Goal: Task Accomplishment & Management: Use online tool/utility

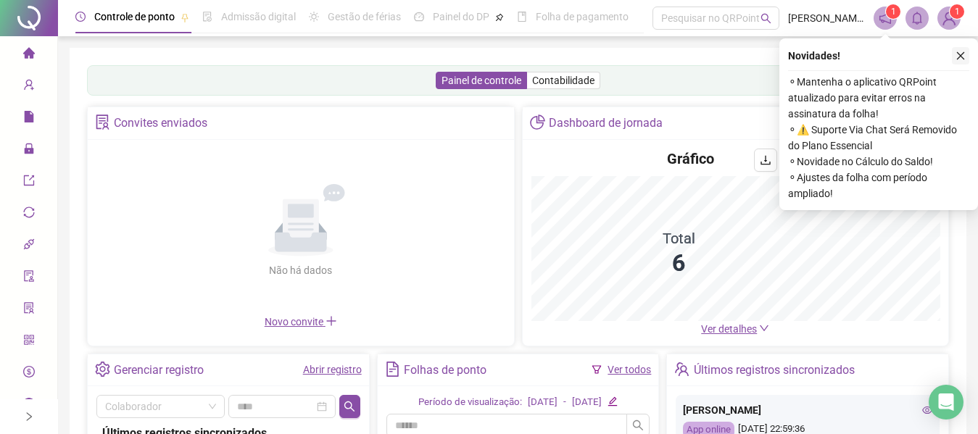
click at [958, 58] on icon "close" at bounding box center [961, 56] width 10 height 10
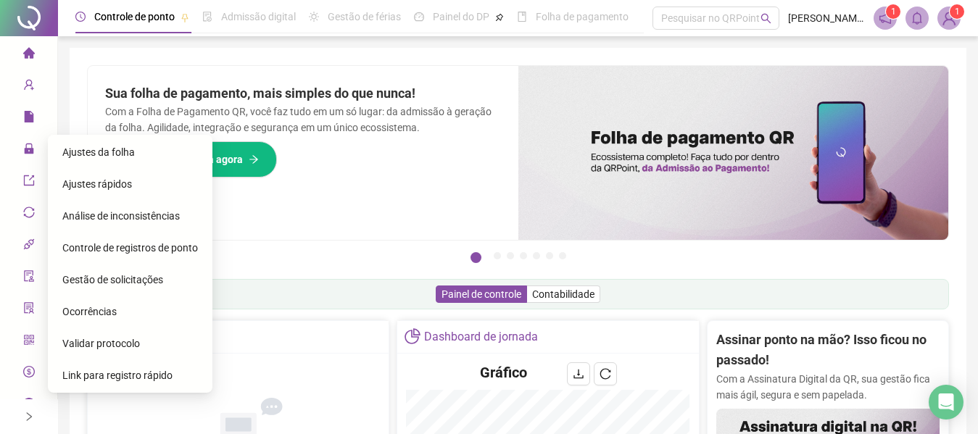
click at [25, 154] on span "lock" at bounding box center [29, 150] width 12 height 29
click at [94, 152] on span "Ajustes da folha" at bounding box center [98, 152] width 72 height 12
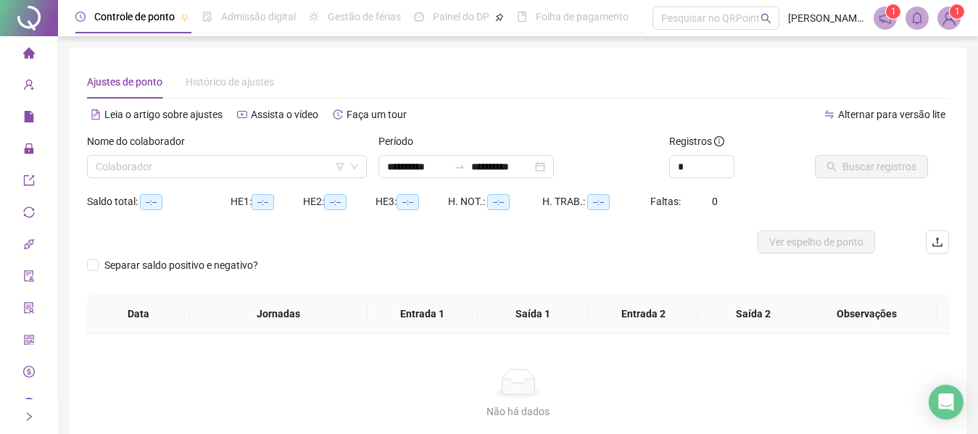
type input "**********"
click at [127, 167] on input "search" at bounding box center [220, 167] width 249 height 22
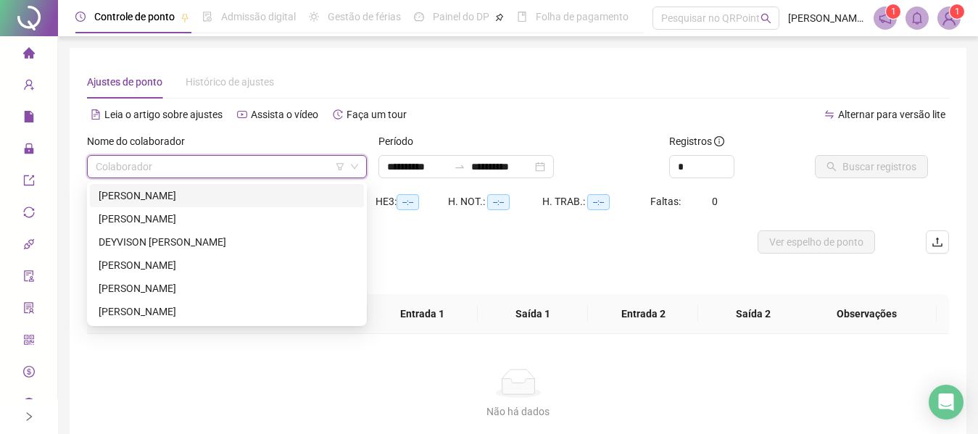
click at [136, 198] on div "[PERSON_NAME]" at bounding box center [227, 196] width 257 height 16
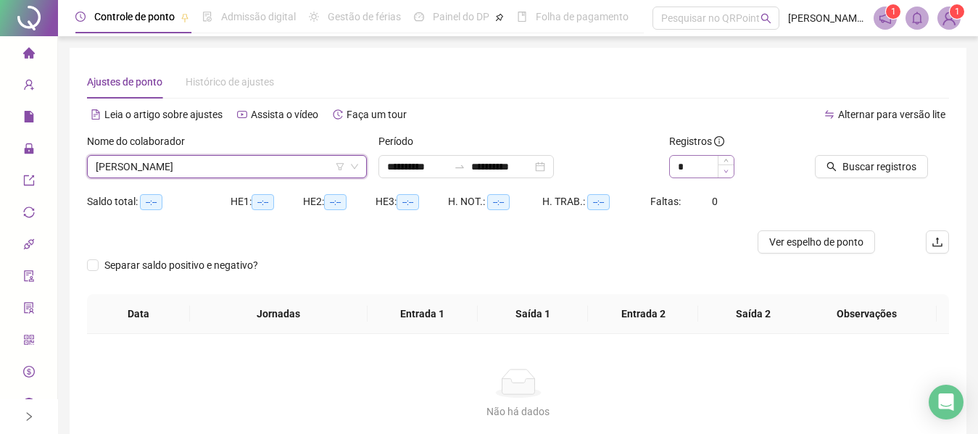
click at [730, 165] on span "Decrease Value" at bounding box center [726, 171] width 16 height 13
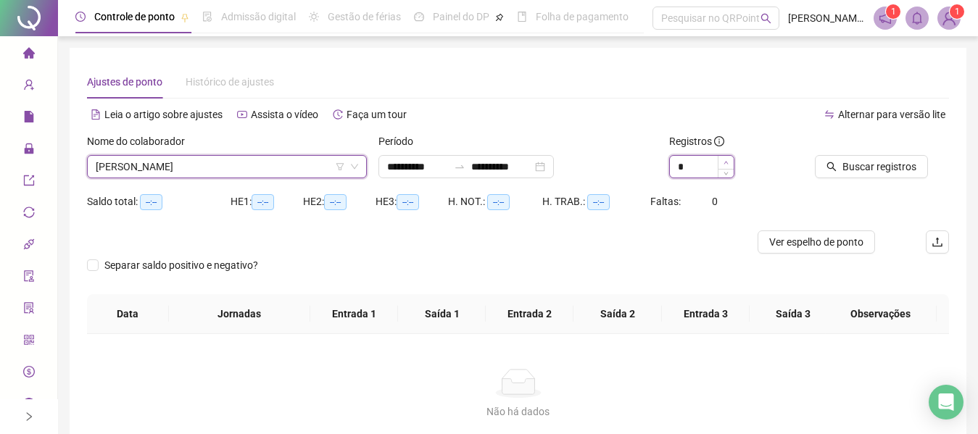
click at [725, 162] on icon "up" at bounding box center [726, 162] width 5 height 5
type input "*"
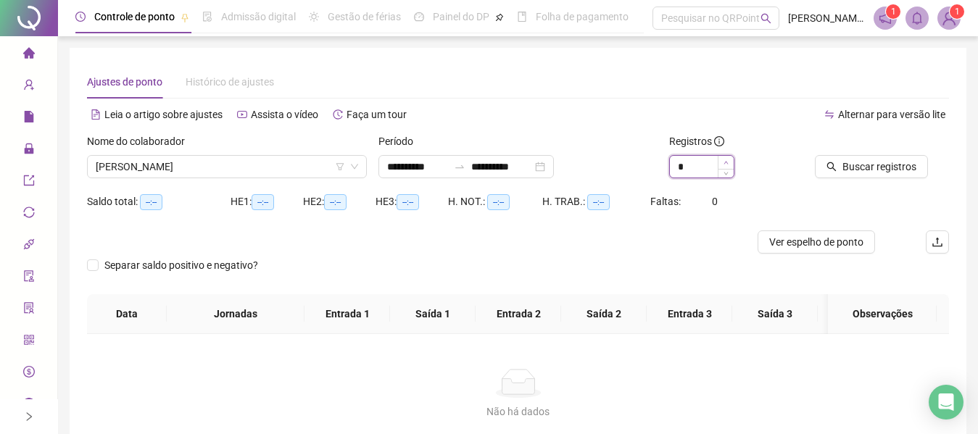
click at [725, 162] on icon "up" at bounding box center [726, 162] width 5 height 5
click at [853, 166] on span "Buscar registros" at bounding box center [879, 167] width 74 height 16
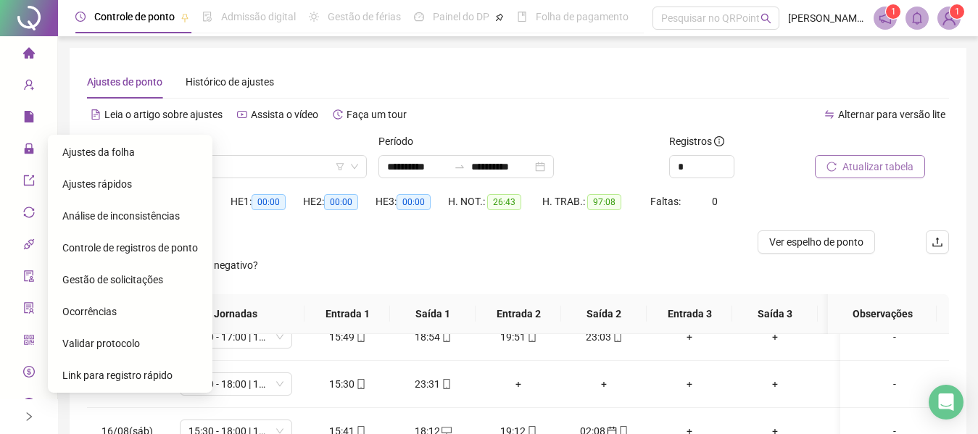
click at [135, 282] on span "Gestão de solicitações" at bounding box center [112, 280] width 101 height 12
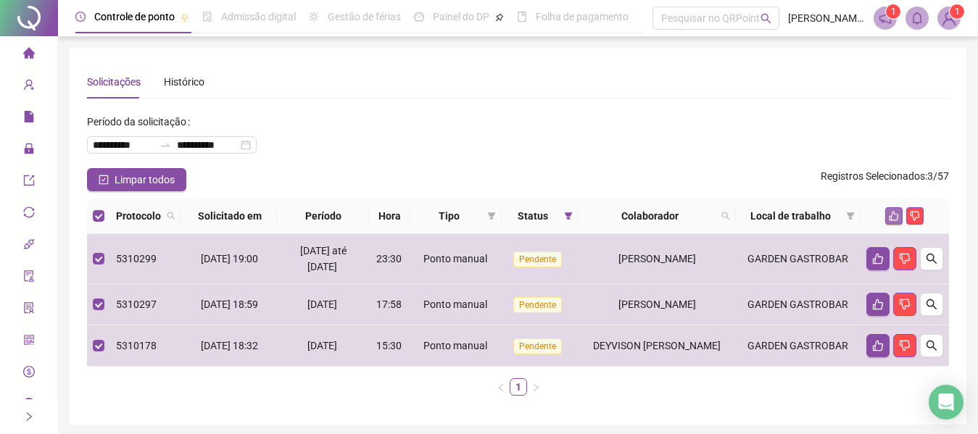
click at [893, 220] on icon "like" at bounding box center [894, 216] width 9 height 9
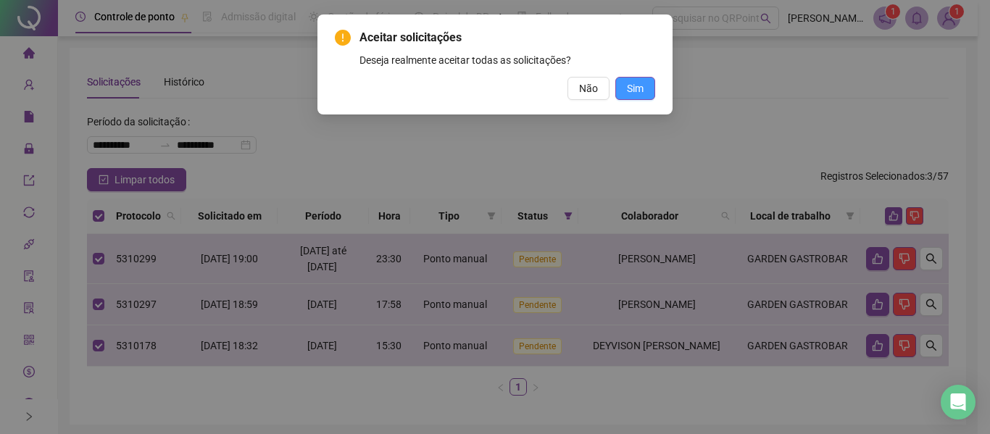
click at [641, 94] on span "Sim" at bounding box center [635, 88] width 17 height 16
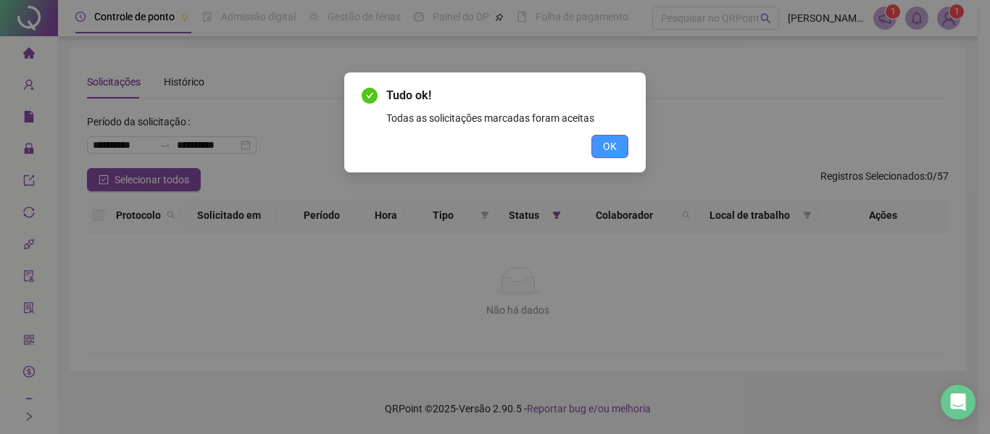
click at [605, 144] on span "OK" at bounding box center [610, 146] width 14 height 16
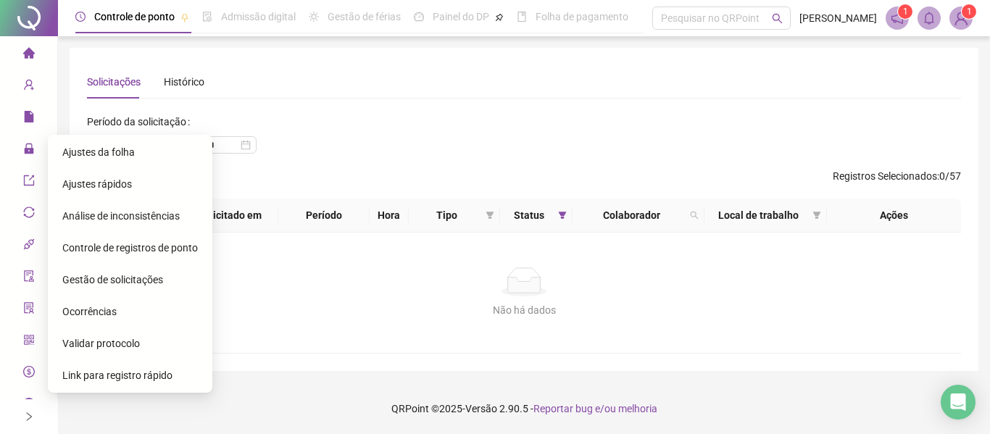
click at [91, 159] on div "Ajustes da folha" at bounding box center [130, 152] width 136 height 29
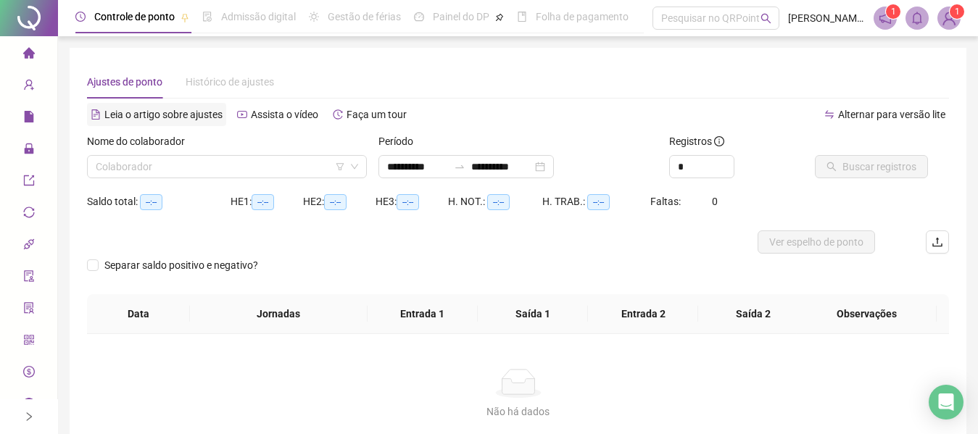
type input "**********"
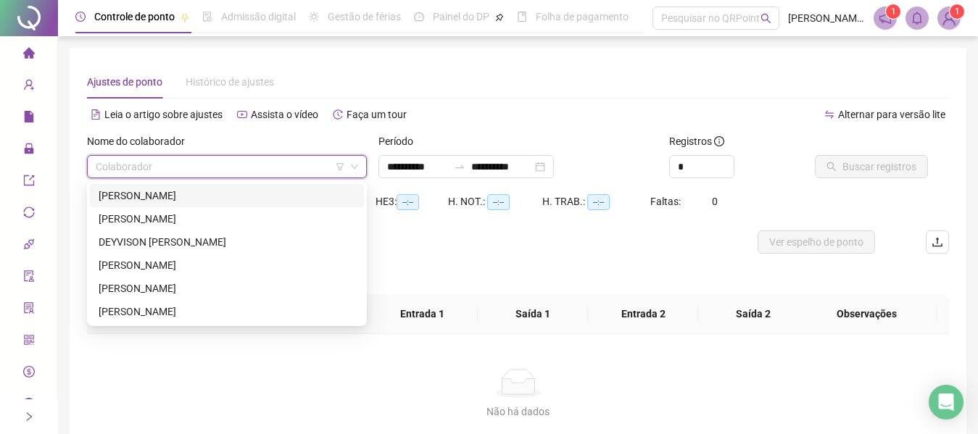
click at [217, 157] on input "search" at bounding box center [220, 167] width 249 height 22
click at [195, 192] on div "ANDESON SANTANA PEREIRA" at bounding box center [227, 196] width 257 height 16
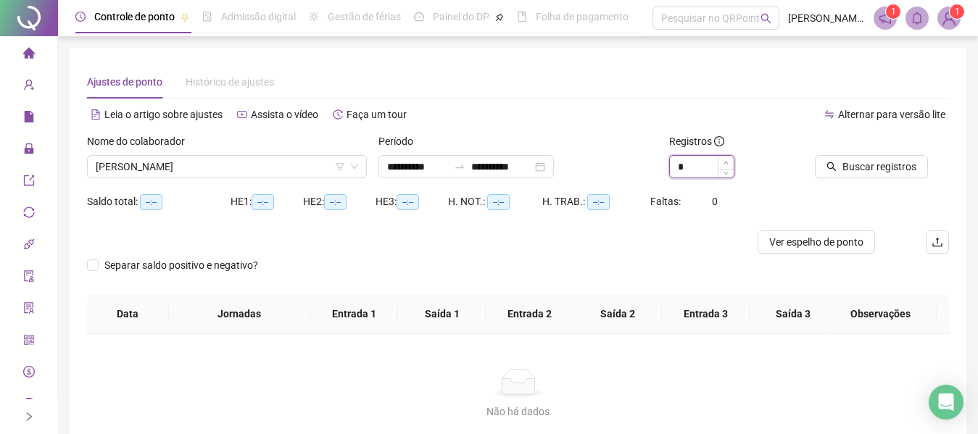
click at [724, 161] on icon "up" at bounding box center [726, 162] width 5 height 5
type input "*"
click at [724, 161] on icon "up" at bounding box center [726, 162] width 5 height 5
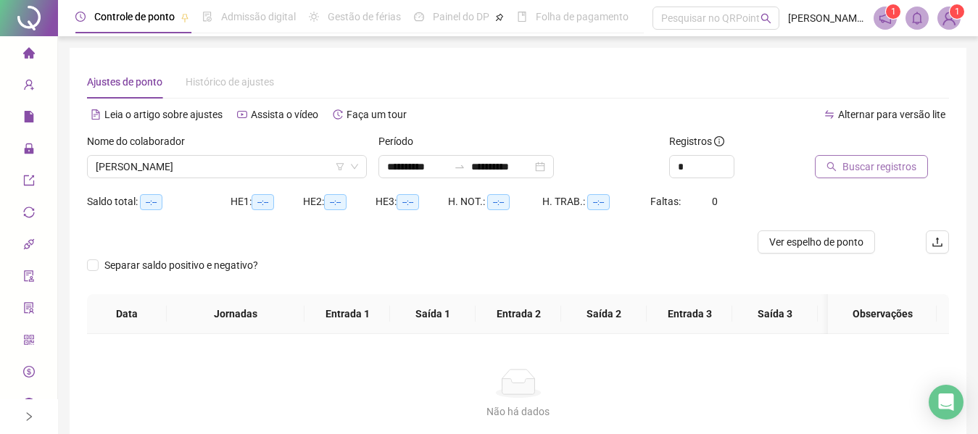
click at [862, 165] on span "Buscar registros" at bounding box center [879, 167] width 74 height 16
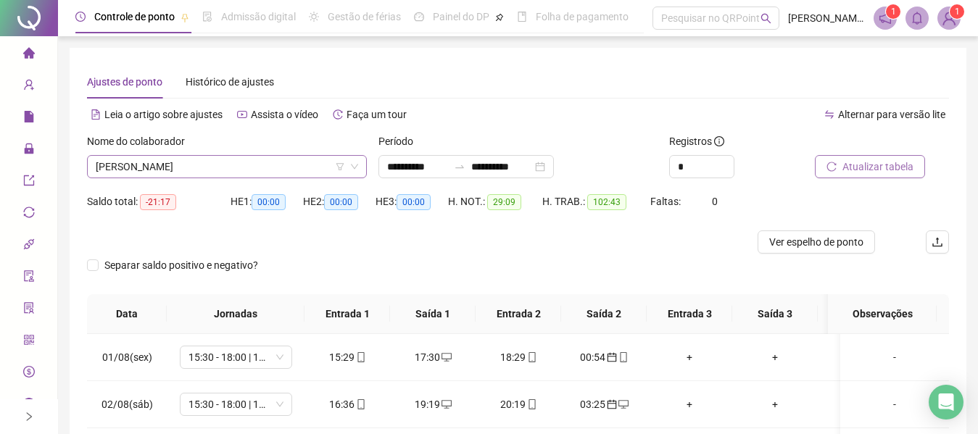
click at [289, 158] on span "ANDESON SANTANA PEREIRA" at bounding box center [227, 167] width 262 height 22
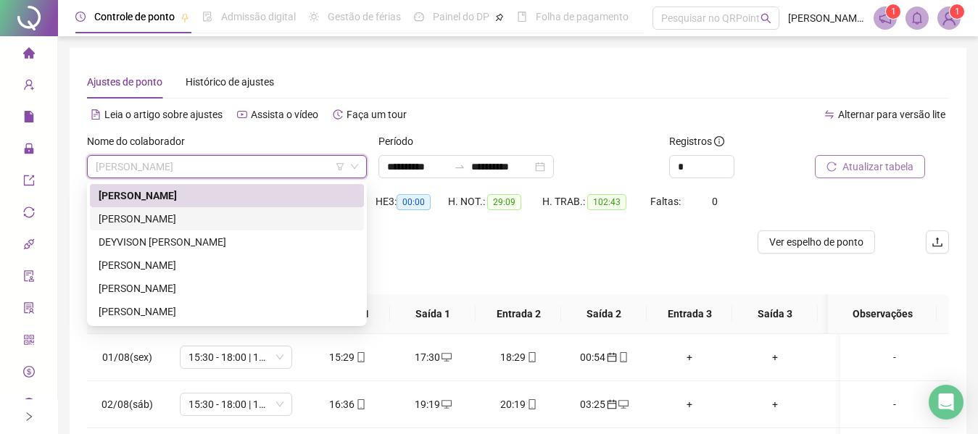
click at [198, 223] on div "ATILA IVO RIBEIRO" at bounding box center [227, 219] width 257 height 16
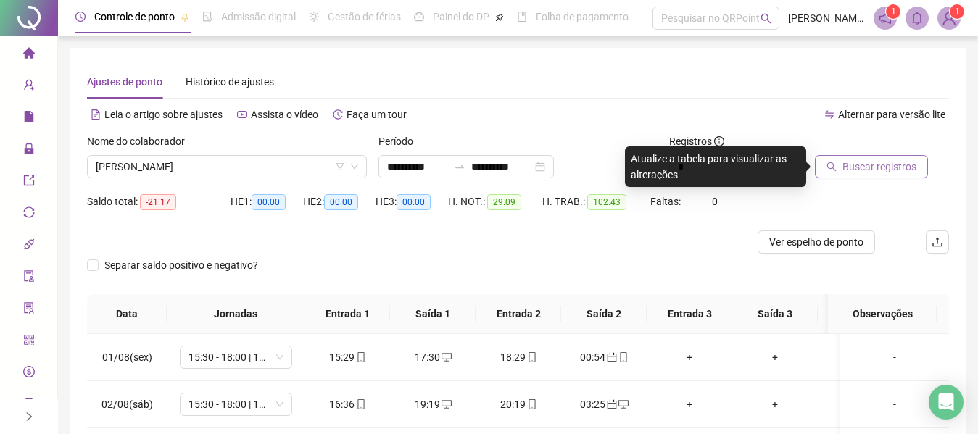
click at [871, 173] on span "Buscar registros" at bounding box center [879, 167] width 74 height 16
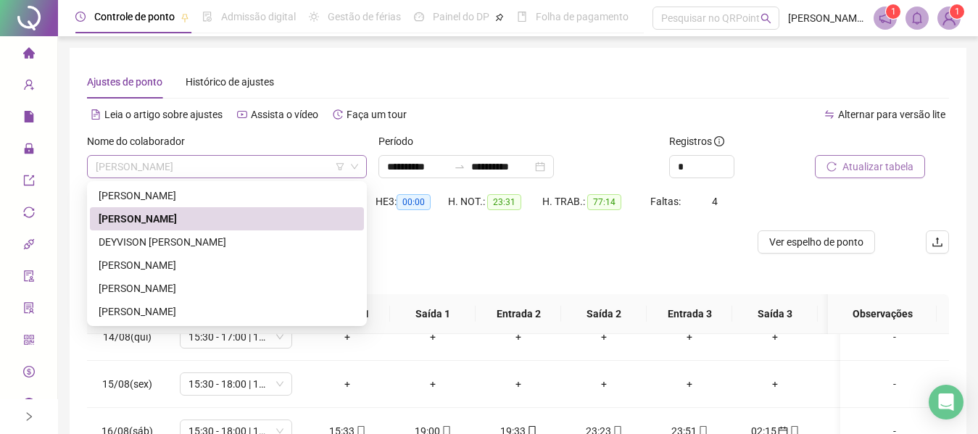
click at [285, 168] on span "ATILA IVO RIBEIRO" at bounding box center [227, 167] width 262 height 22
click at [211, 237] on div "DEYVISON CARLOS FRANCA DA SILVA" at bounding box center [227, 242] width 257 height 16
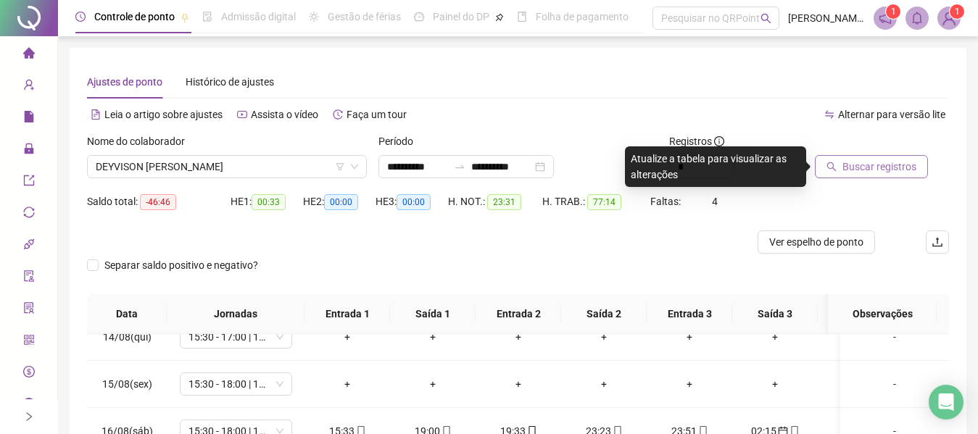
click at [853, 164] on span "Buscar registros" at bounding box center [879, 167] width 74 height 16
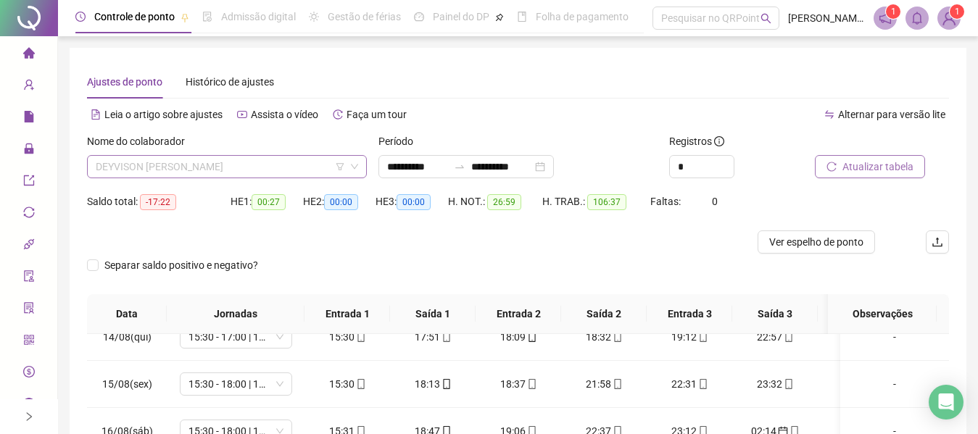
click at [308, 169] on span "DEYVISON CARLOS FRANCA DA SILVA" at bounding box center [227, 167] width 262 height 22
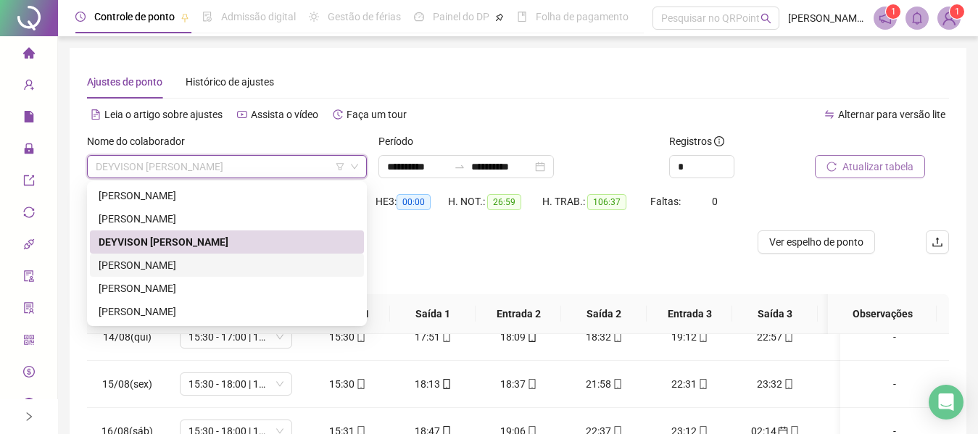
click at [186, 272] on div "ENZO LOHAN PINHEIRO MACEDO MOTA" at bounding box center [227, 265] width 257 height 16
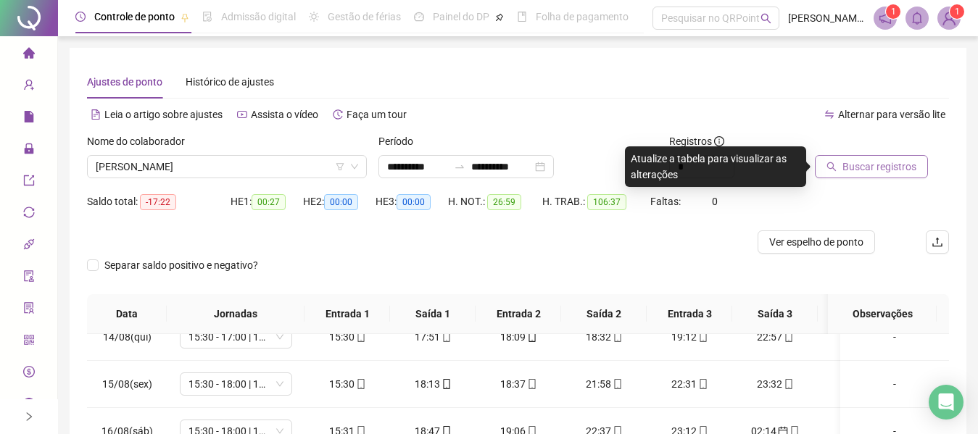
click at [851, 168] on span "Buscar registros" at bounding box center [879, 167] width 74 height 16
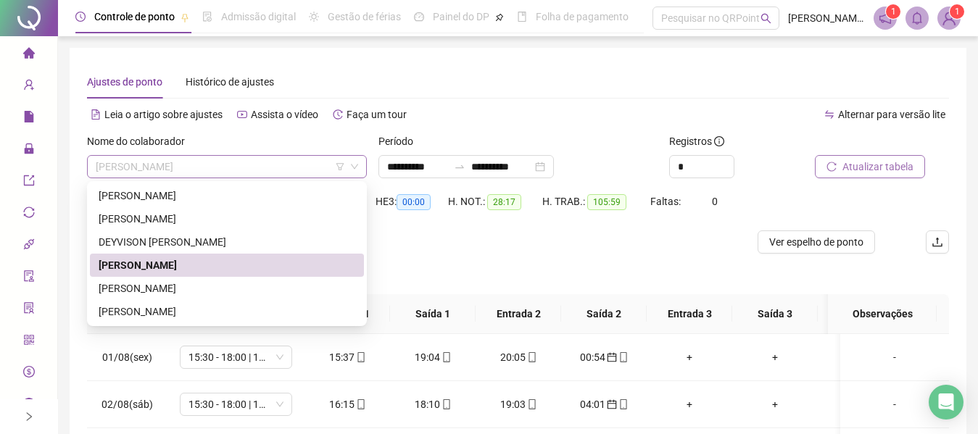
click at [289, 170] on span "ENZO LOHAN PINHEIRO MACEDO MOTA" at bounding box center [227, 167] width 262 height 22
click at [224, 297] on div "JONNATHAN KLEITON HERMINIO DA SILVA" at bounding box center [227, 288] width 274 height 23
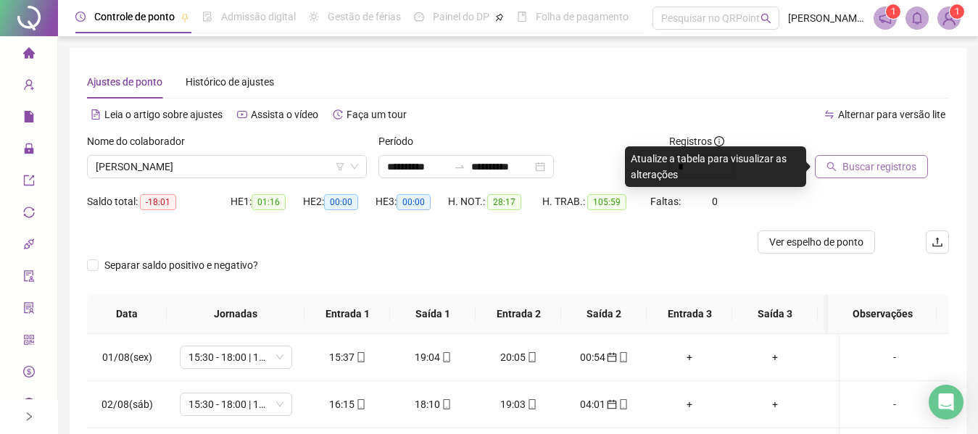
click at [852, 176] on button "Buscar registros" at bounding box center [871, 166] width 113 height 23
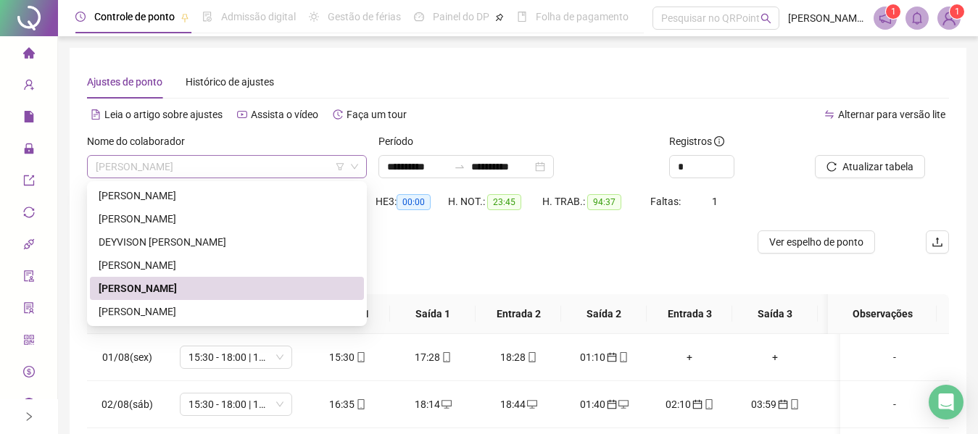
click at [291, 168] on span "JONNATHAN KLEITON HERMINIO DA SILVA" at bounding box center [227, 167] width 262 height 22
click at [223, 262] on div "ENZO LOHAN PINHEIRO MACEDO MOTA" at bounding box center [227, 265] width 257 height 16
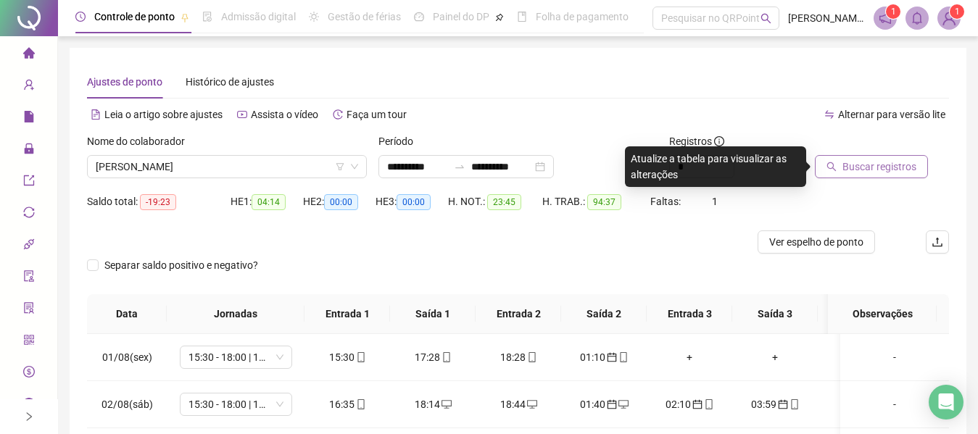
click at [895, 173] on span "Buscar registros" at bounding box center [879, 167] width 74 height 16
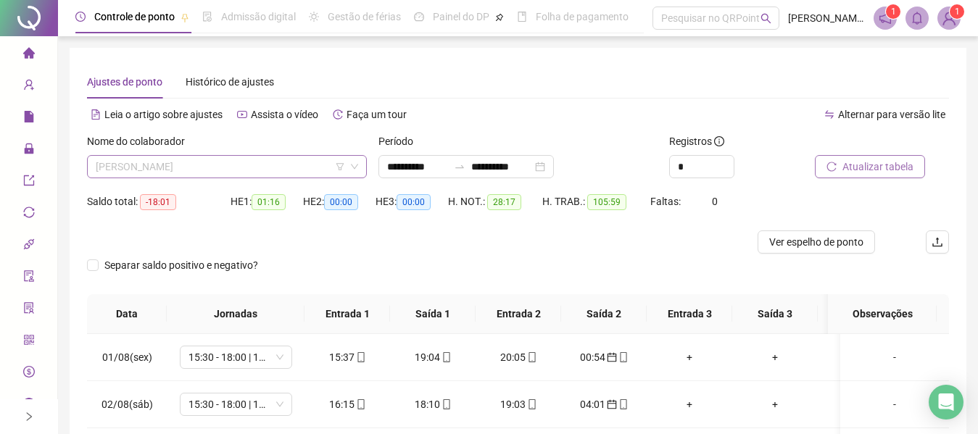
click at [291, 173] on span "ENZO LOHAN PINHEIRO MACEDO MOTA" at bounding box center [227, 167] width 262 height 22
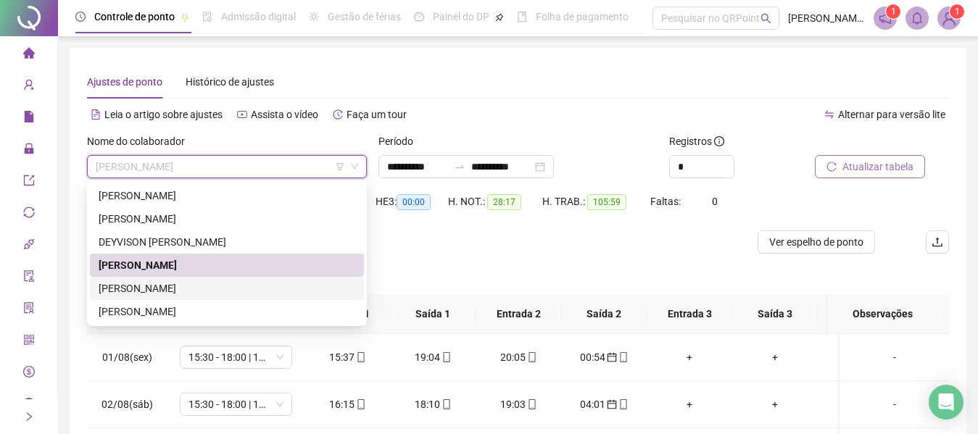
click at [209, 291] on div "JONNATHAN KLEITON HERMINIO DA SILVA" at bounding box center [227, 289] width 257 height 16
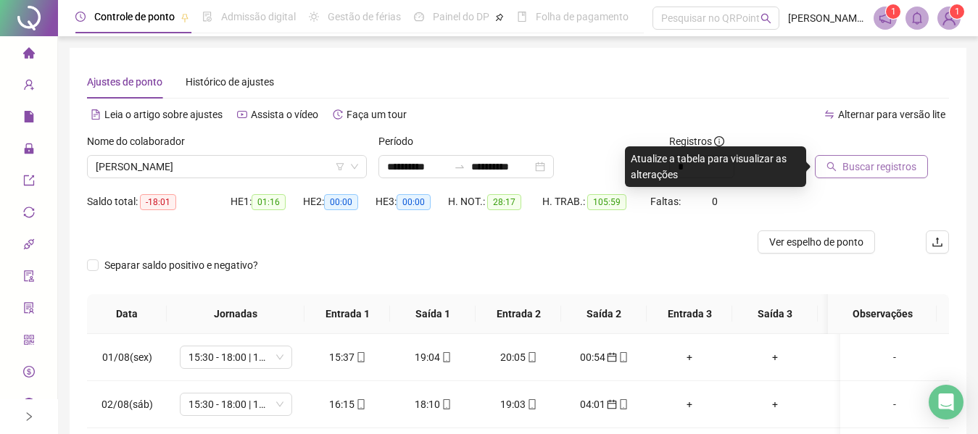
click at [855, 173] on span "Buscar registros" at bounding box center [879, 167] width 74 height 16
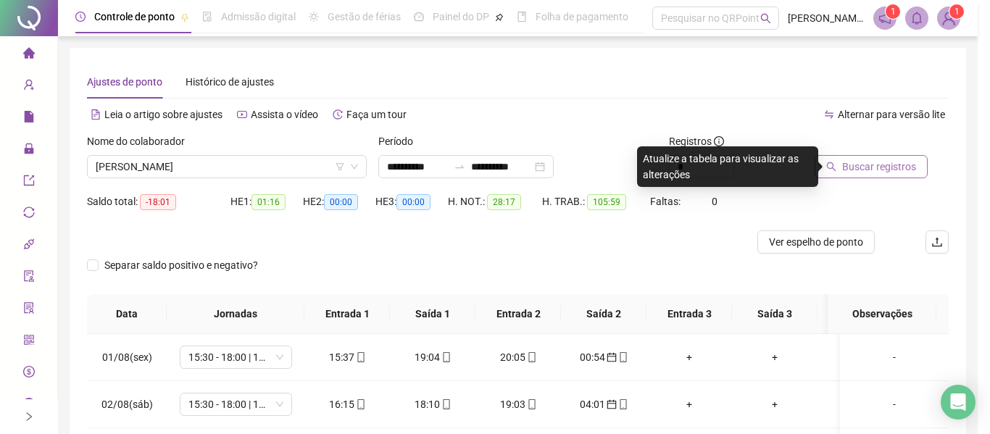
click at [855, 173] on div "Buscando registros Os registros de ponto estão sendo buscados... OK" at bounding box center [495, 217] width 990 height 434
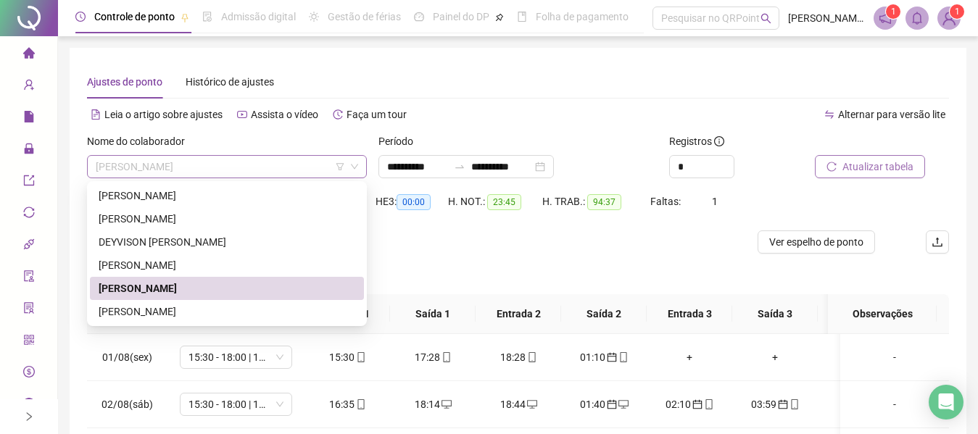
click at [305, 160] on span "JONNATHAN KLEITON HERMINIO DA SILVA" at bounding box center [227, 167] width 262 height 22
click at [237, 312] on div "RONALDO XAVIER DE LIRA JUNIOR" at bounding box center [227, 312] width 257 height 16
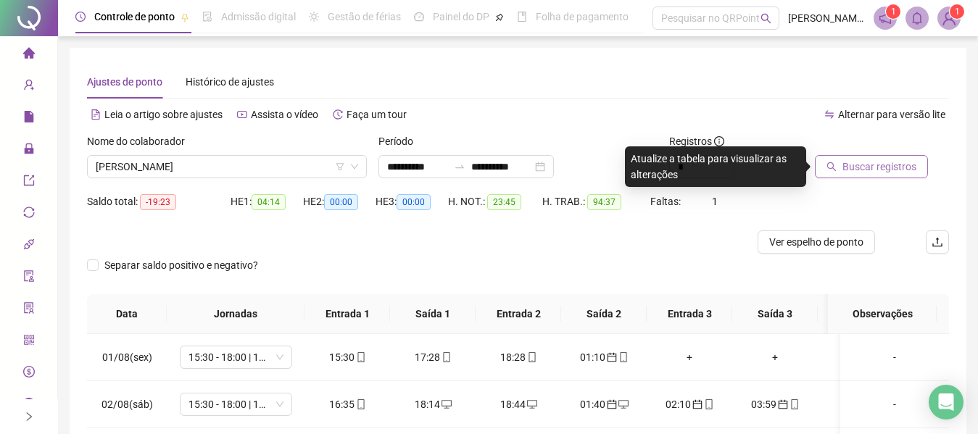
click at [846, 162] on span "Buscar registros" at bounding box center [879, 167] width 74 height 16
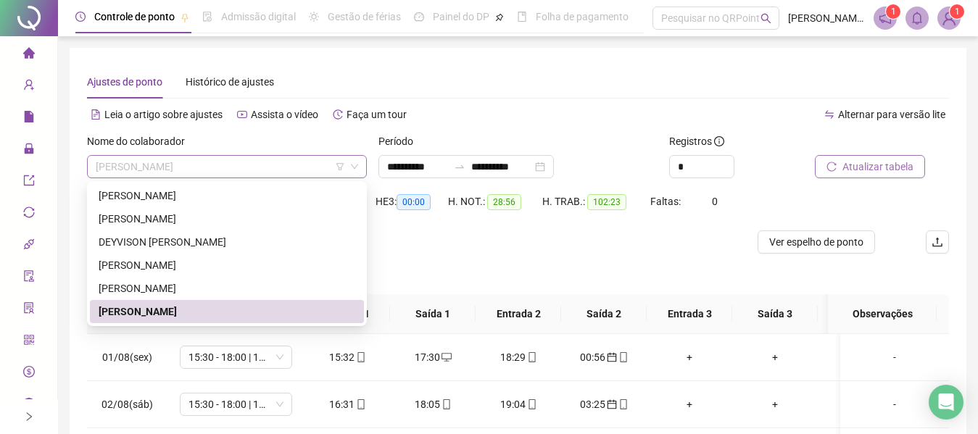
click at [273, 165] on span "RONALDO XAVIER DE LIRA JUNIOR" at bounding box center [227, 167] width 262 height 22
click at [199, 246] on div "DEYVISON CARLOS FRANCA DA SILVA" at bounding box center [227, 242] width 257 height 16
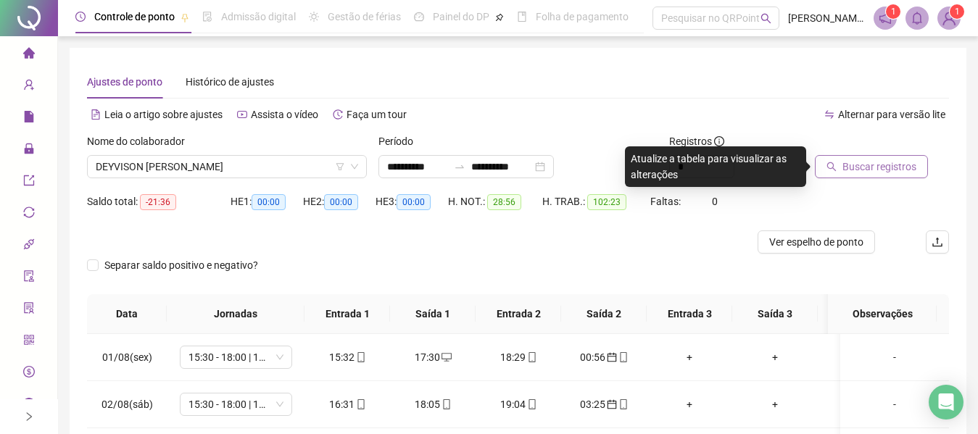
click at [875, 167] on span "Buscar registros" at bounding box center [879, 167] width 74 height 16
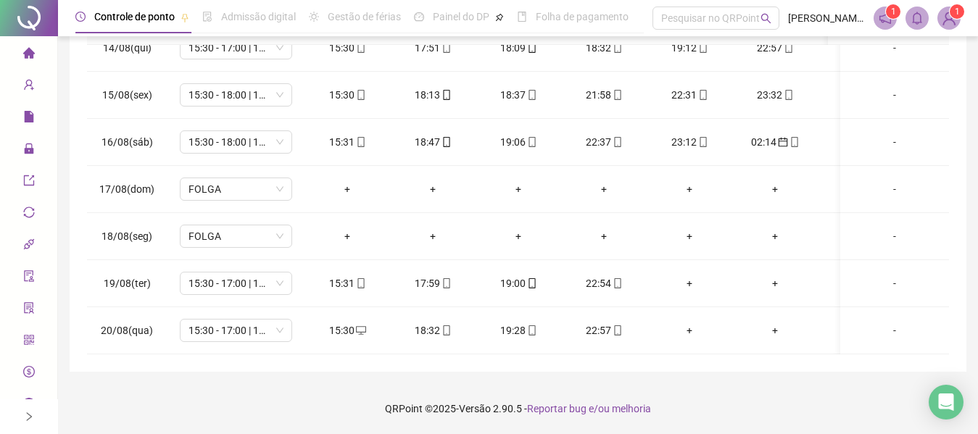
scroll to position [645, 0]
